Goal: Information Seeking & Learning: Learn about a topic

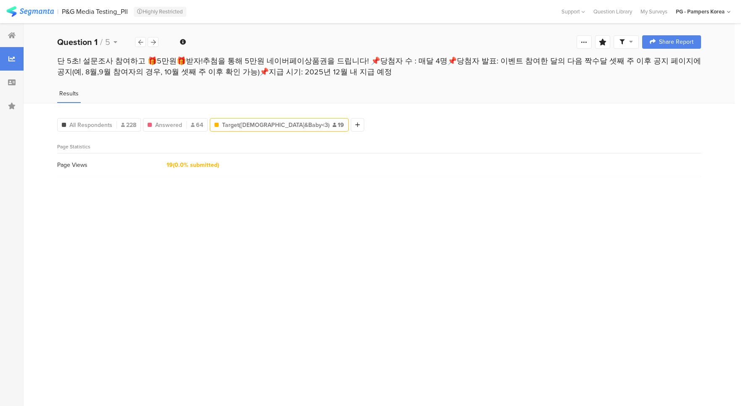
drag, startPoint x: 412, startPoint y: 124, endPoint x: 378, endPoint y: 106, distance: 38.6
click at [412, 122] on div "All Respondents 228 Endings Completed Param "group" is "1" Param "gclid" exists…" at bounding box center [379, 123] width 644 height 17
drag, startPoint x: 450, startPoint y: 118, endPoint x: 440, endPoint y: 112, distance: 12.1
click at [449, 117] on div "All Respondents 228 Endings Completed Param "group" is "1" Param "gclid" exists…" at bounding box center [379, 123] width 644 height 17
click at [440, 113] on div "All Respondents 228 Endings Completed Param "group" is "1" Param "gclid" exists…" at bounding box center [380, 254] width 712 height 303
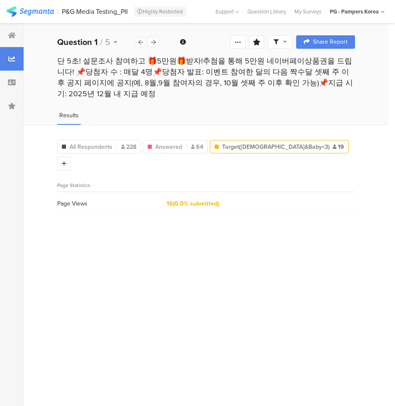
click at [342, 141] on div "All Respondents 228 Endings Completed Param "group" is "1" Param "gclid" exists…" at bounding box center [206, 154] width 298 height 34
